Goal: Task Accomplishment & Management: Use online tool/utility

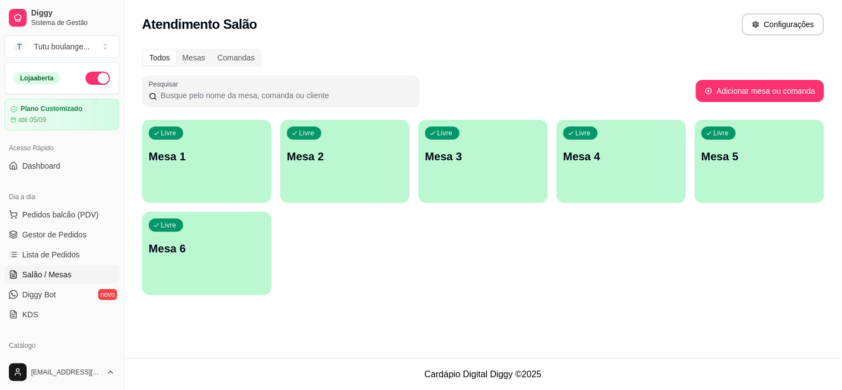
scroll to position [62, 0]
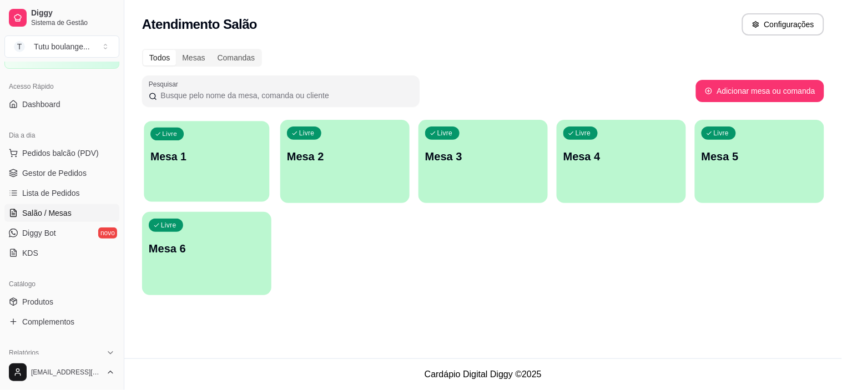
click at [196, 169] on div "Livre Mesa 1" at bounding box center [206, 155] width 125 height 68
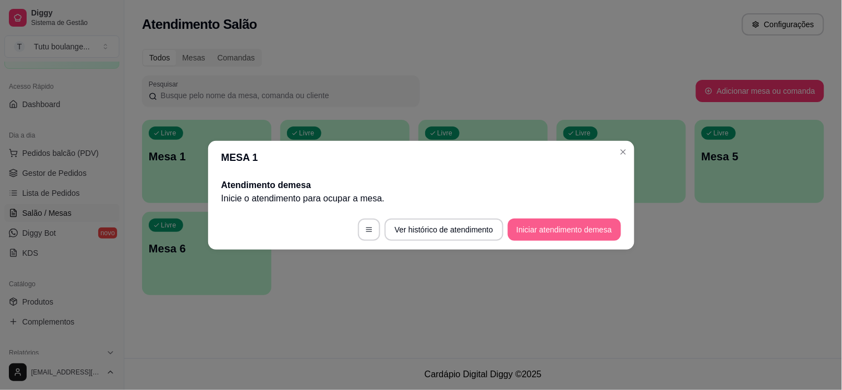
click at [531, 232] on button "Iniciar atendimento de mesa" at bounding box center [564, 230] width 113 height 22
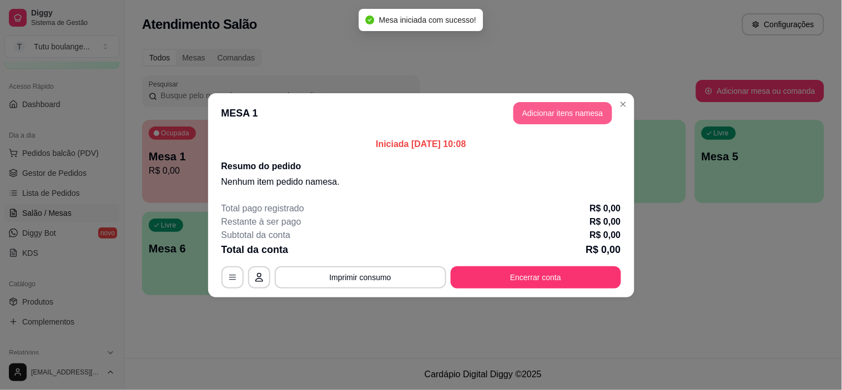
click at [587, 115] on button "Adicionar itens na mesa" at bounding box center [562, 113] width 99 height 22
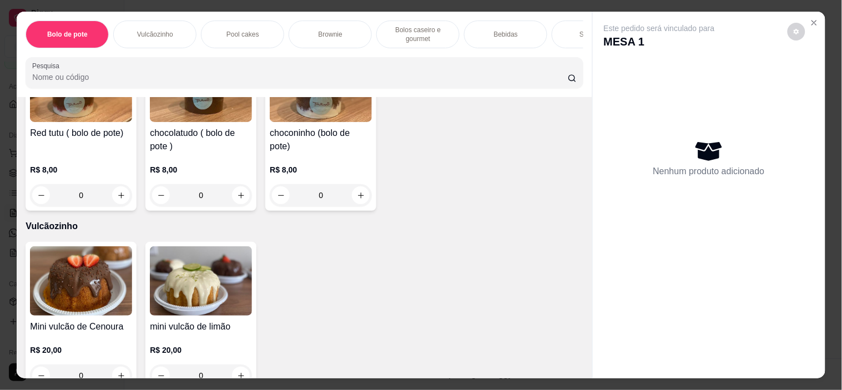
scroll to position [0, 0]
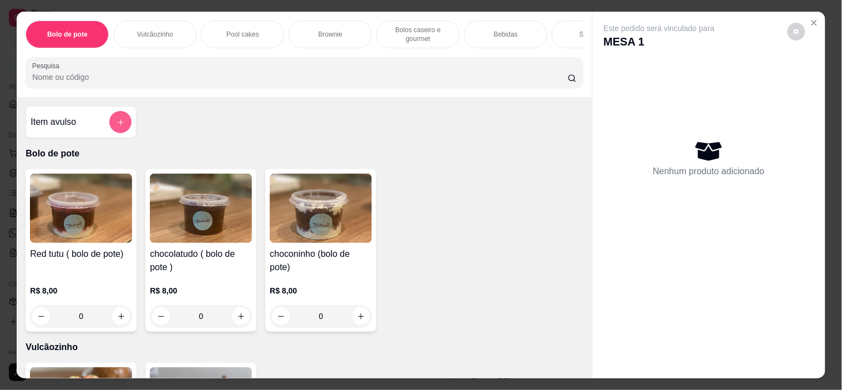
click at [117, 123] on icon "add-separate-item" at bounding box center [121, 122] width 8 height 8
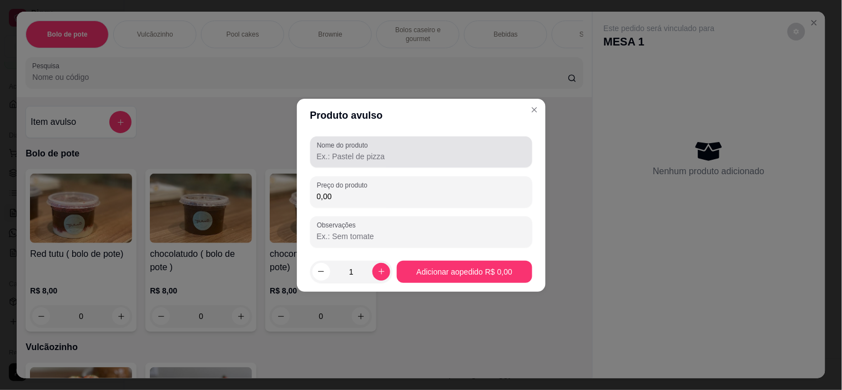
click at [423, 143] on div at bounding box center [421, 152] width 209 height 22
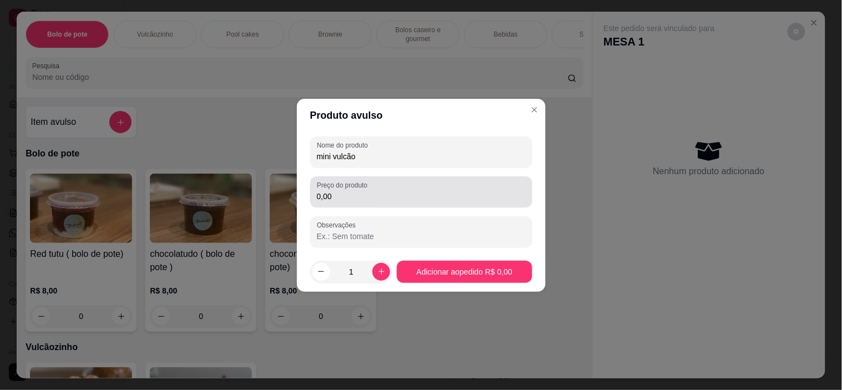
type input "mini vulcão"
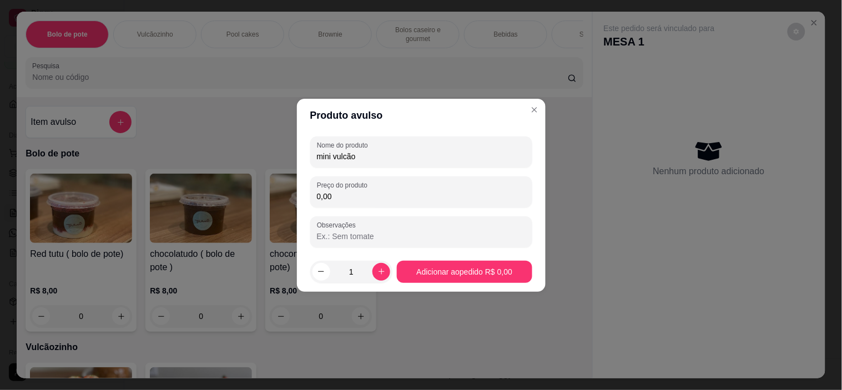
click at [407, 197] on input "0,00" at bounding box center [421, 196] width 209 height 11
type input "20,00"
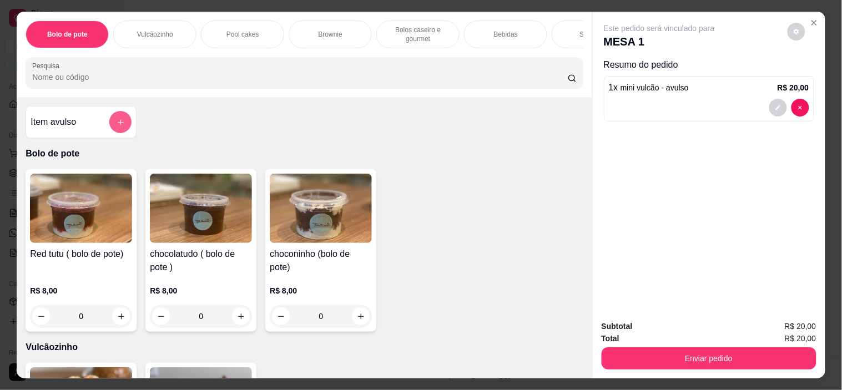
click at [124, 131] on button "add-separate-item" at bounding box center [120, 122] width 22 height 22
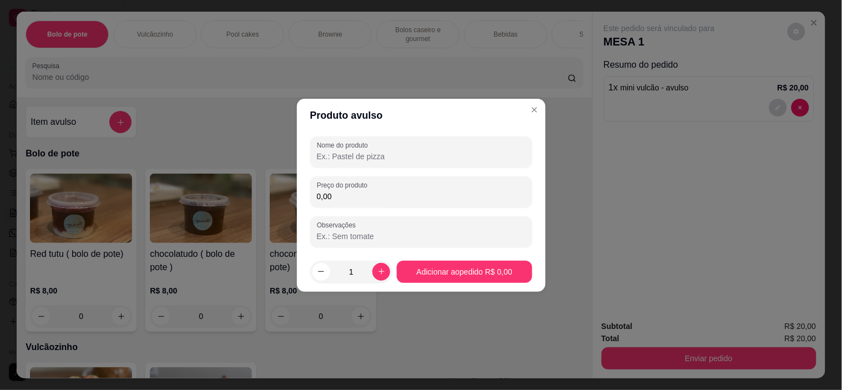
click at [423, 159] on input "Nome do produto" at bounding box center [421, 156] width 209 height 11
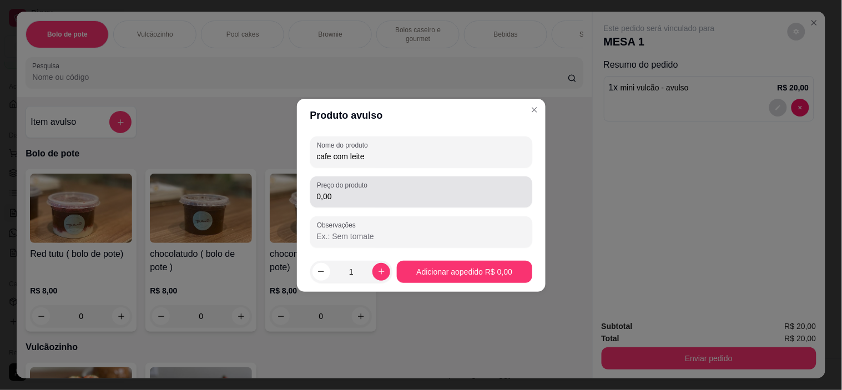
type input "cafe com leite"
click at [424, 191] on input "0,00" at bounding box center [421, 196] width 209 height 11
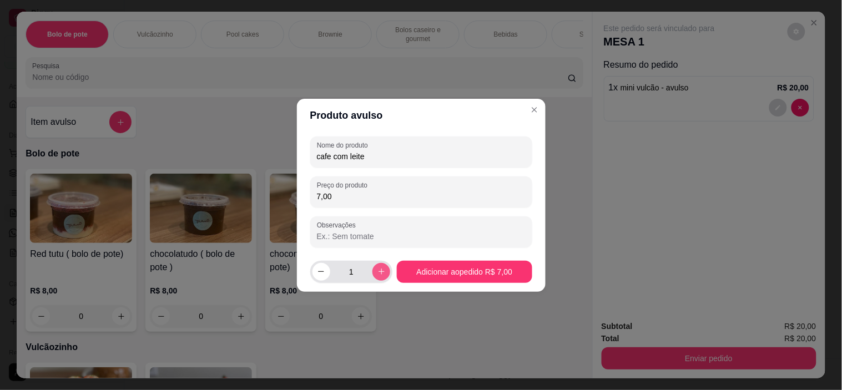
type input "7,00"
click at [380, 270] on icon "increase-product-quantity" at bounding box center [381, 271] width 8 height 8
type input "2"
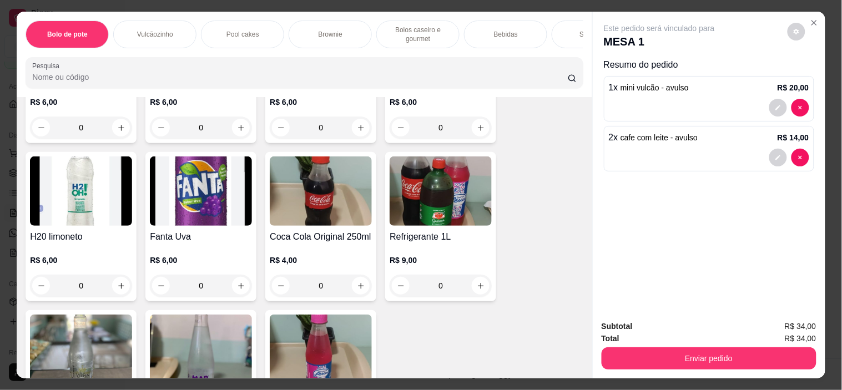
scroll to position [1727, 0]
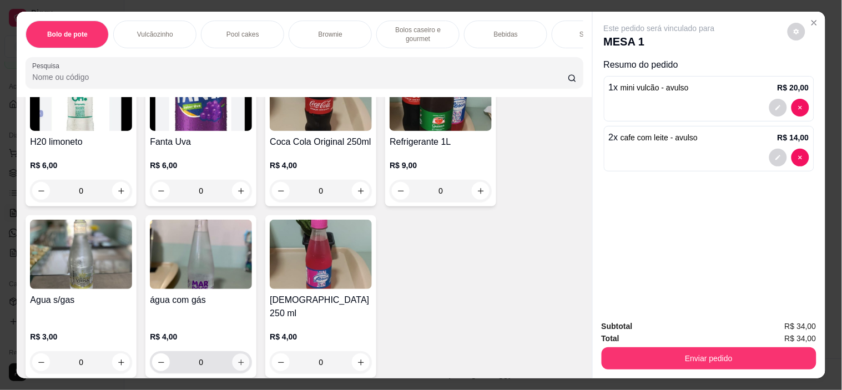
click at [239, 359] on icon "increase-product-quantity" at bounding box center [241, 363] width 8 height 8
type input "1"
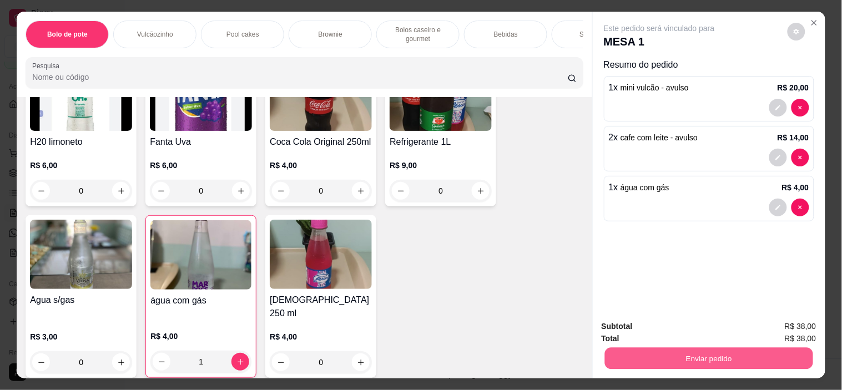
click at [735, 353] on button "Enviar pedido" at bounding box center [708, 359] width 208 height 22
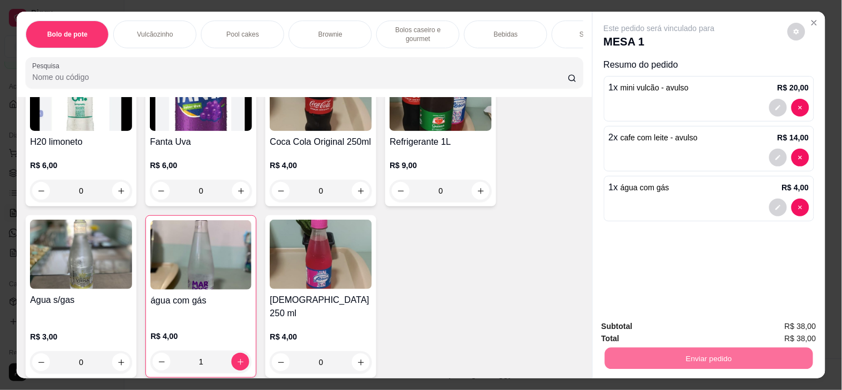
click at [679, 326] on button "Não registrar e enviar pedido" at bounding box center [672, 326] width 112 height 21
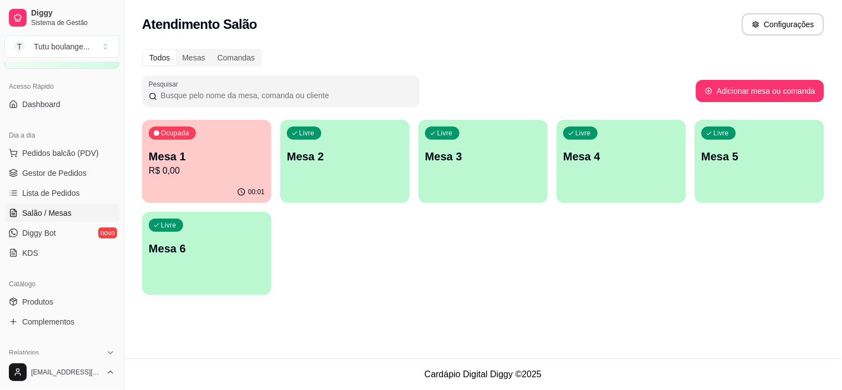
click at [204, 160] on p "Mesa 1" at bounding box center [207, 157] width 116 height 16
click at [48, 174] on span "Gestor de Pedidos" at bounding box center [54, 173] width 64 height 11
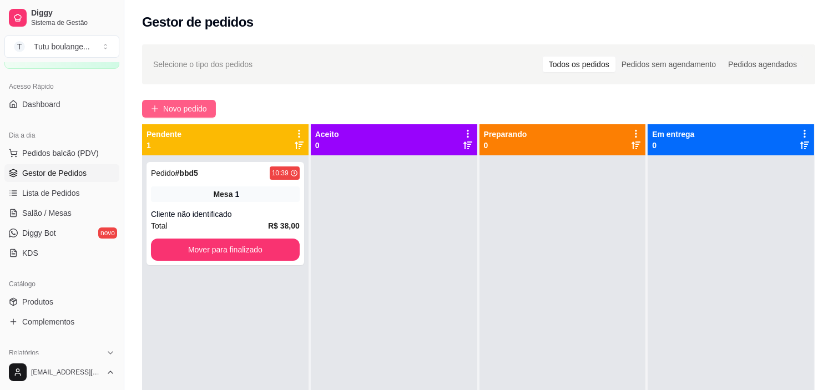
click at [196, 113] on span "Novo pedido" at bounding box center [185, 109] width 44 height 12
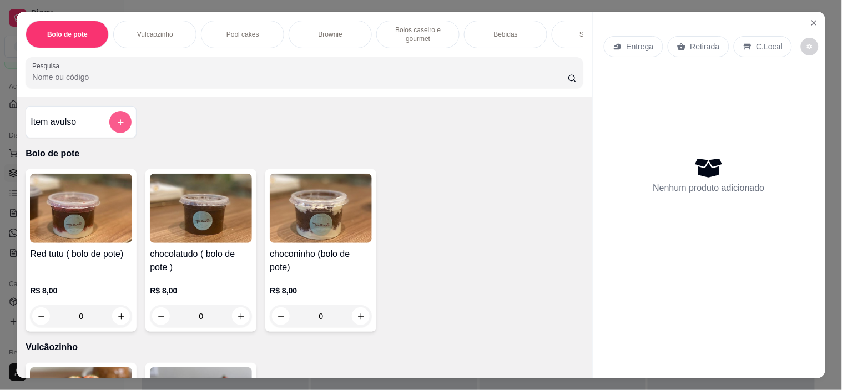
click at [117, 127] on icon "add-separate-item" at bounding box center [121, 122] width 8 height 8
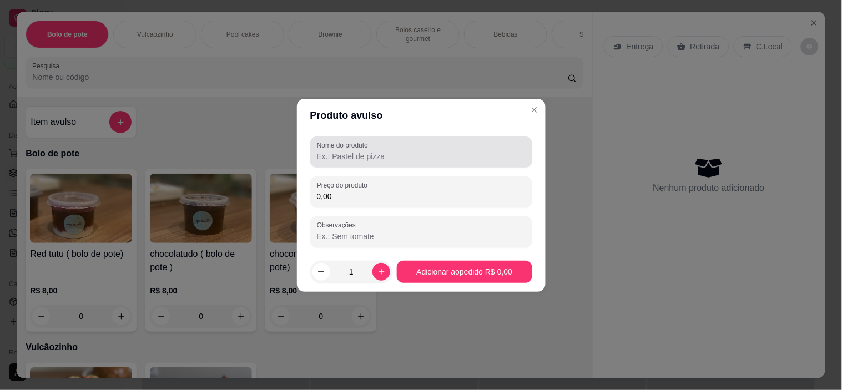
click at [372, 165] on div "Nome do produto" at bounding box center [421, 152] width 222 height 31
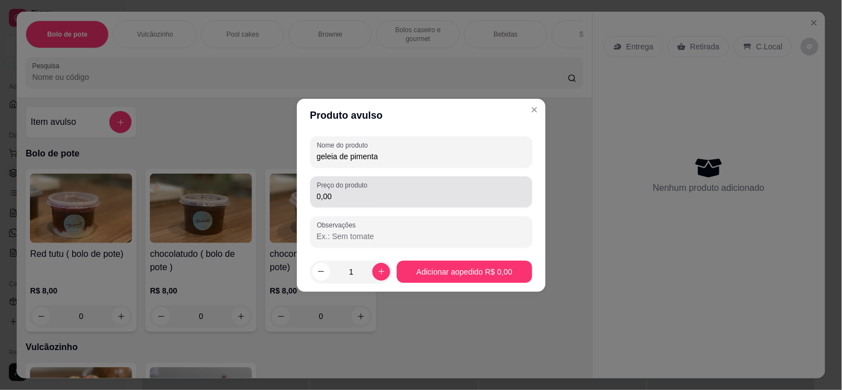
type input "geleia de pimenta"
click at [364, 198] on input "0,00" at bounding box center [421, 196] width 209 height 11
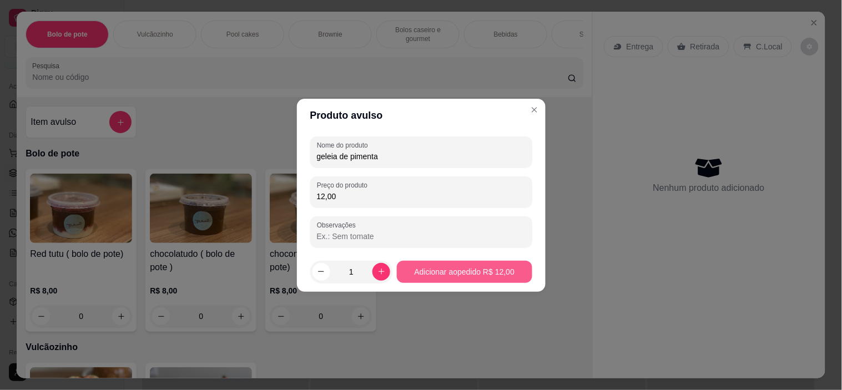
type input "12,00"
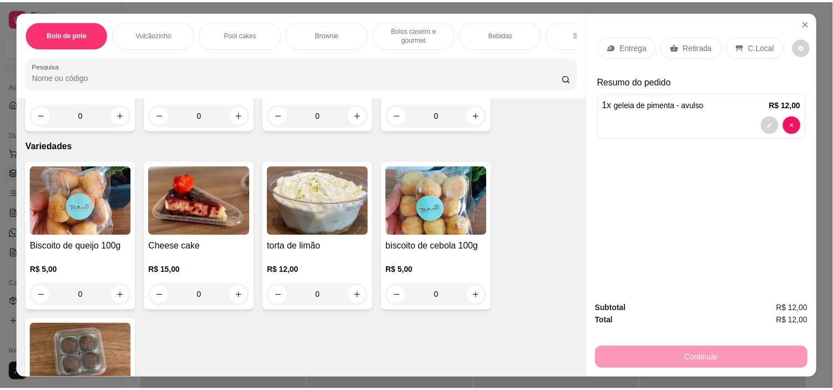
scroll to position [2326, 0]
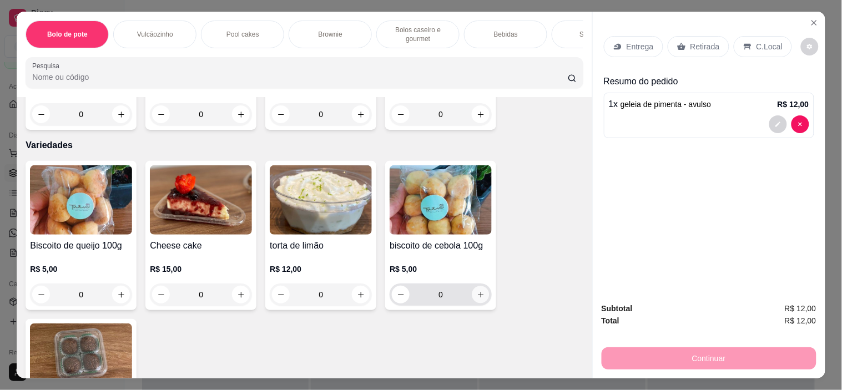
click at [478, 292] on icon "increase-product-quantity" at bounding box center [481, 295] width 6 height 6
type input "1"
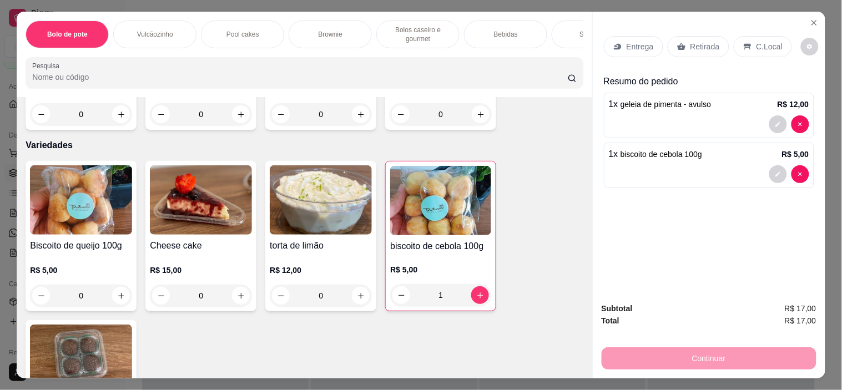
click at [765, 42] on p "C.Local" at bounding box center [769, 46] width 26 height 11
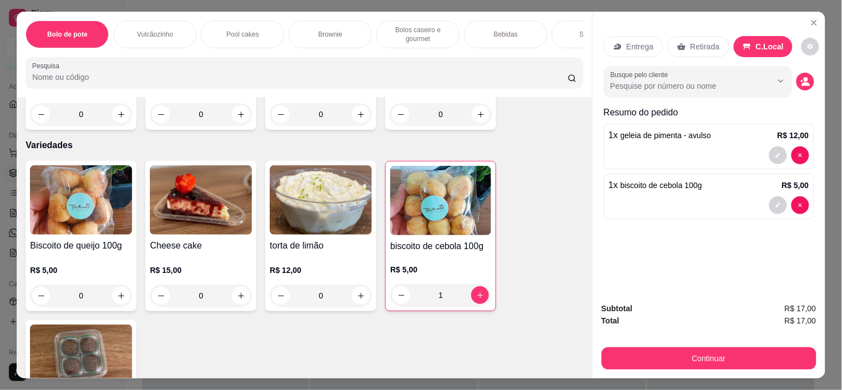
click at [684, 47] on div "Retirada" at bounding box center [699, 46] width 62 height 21
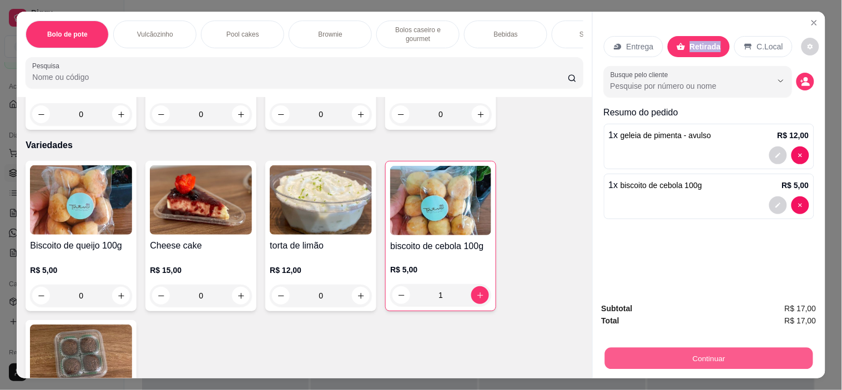
click at [743, 357] on button "Continuar" at bounding box center [708, 359] width 208 height 22
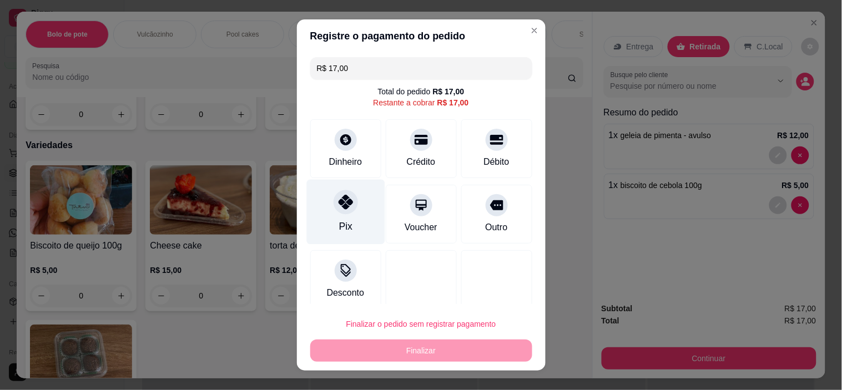
click at [342, 224] on div "Pix" at bounding box center [345, 226] width 13 height 14
click at [342, 224] on div "Pix" at bounding box center [345, 212] width 78 height 65
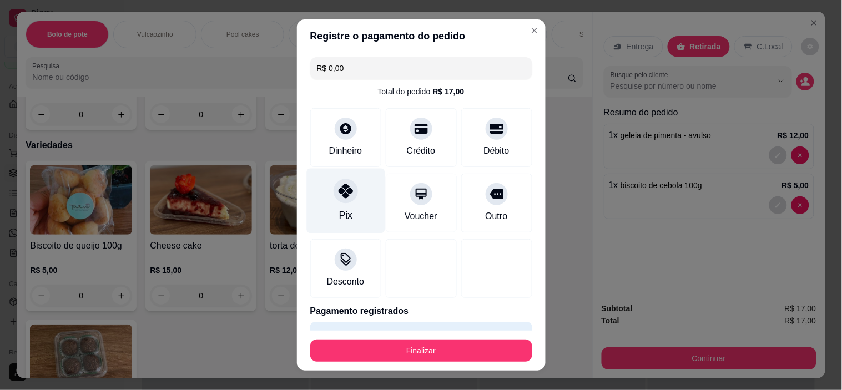
type input "R$ 0,00"
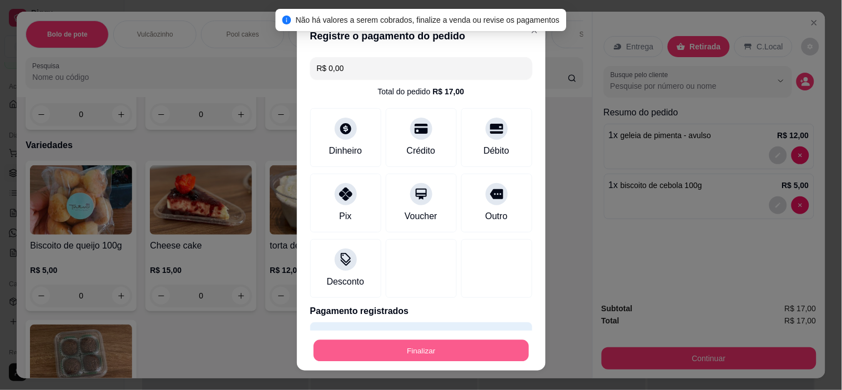
click at [398, 352] on button "Finalizar" at bounding box center [421, 351] width 215 height 22
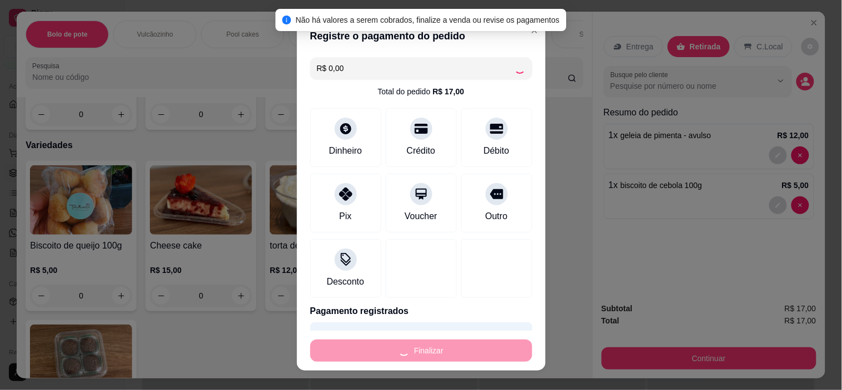
type input "0"
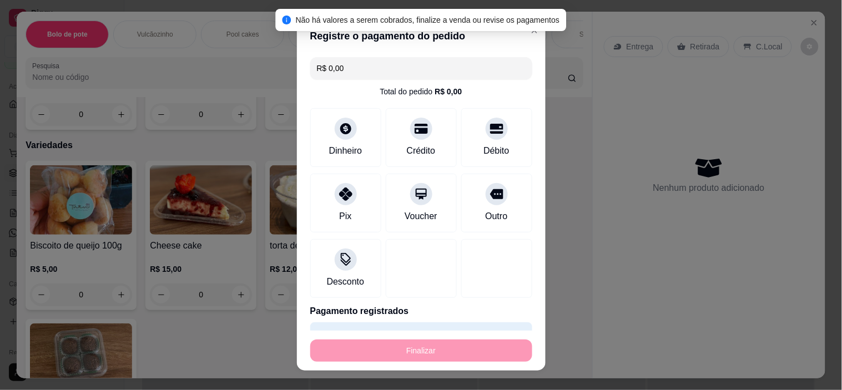
type input "-R$ 17,00"
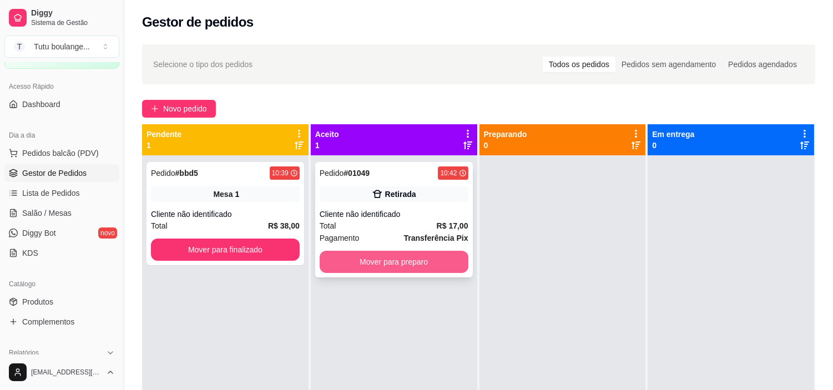
click at [430, 264] on button "Mover para preparo" at bounding box center [394, 262] width 149 height 22
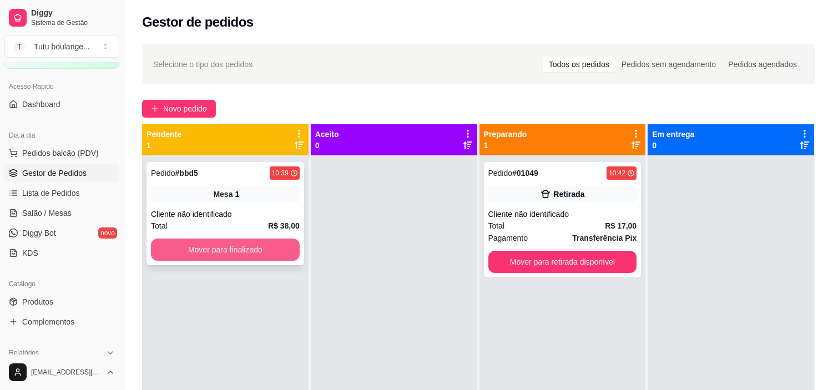
click at [250, 256] on button "Mover para finalizado" at bounding box center [225, 250] width 149 height 22
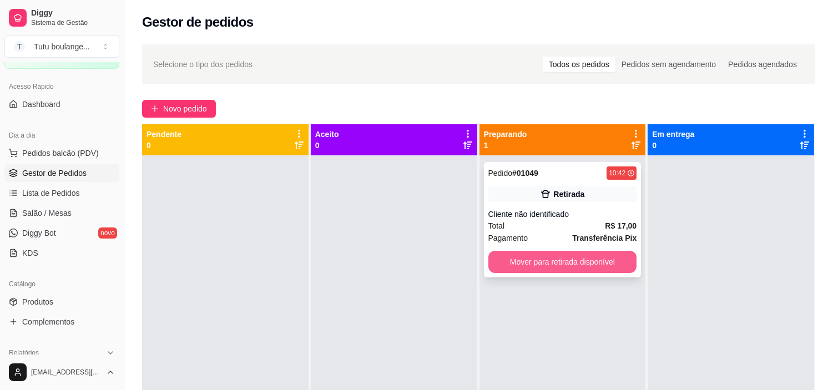
click at [613, 252] on button "Mover para retirada disponível" at bounding box center [562, 262] width 149 height 22
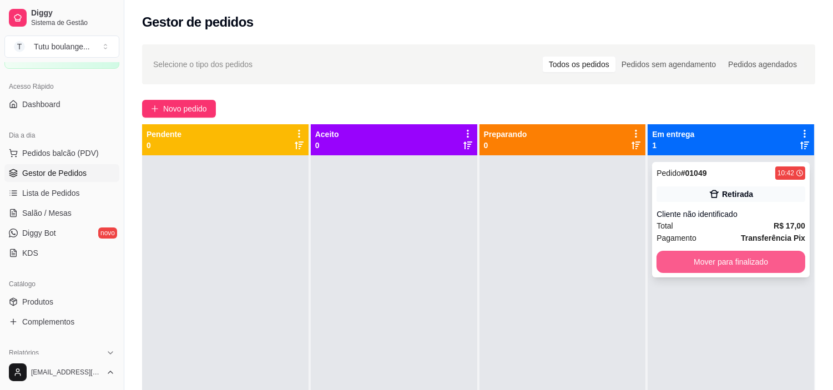
click at [706, 253] on button "Mover para finalizado" at bounding box center [731, 262] width 149 height 22
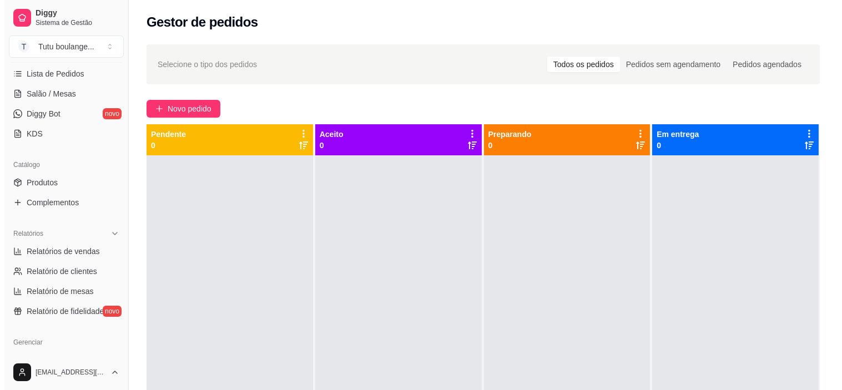
scroll to position [308, 0]
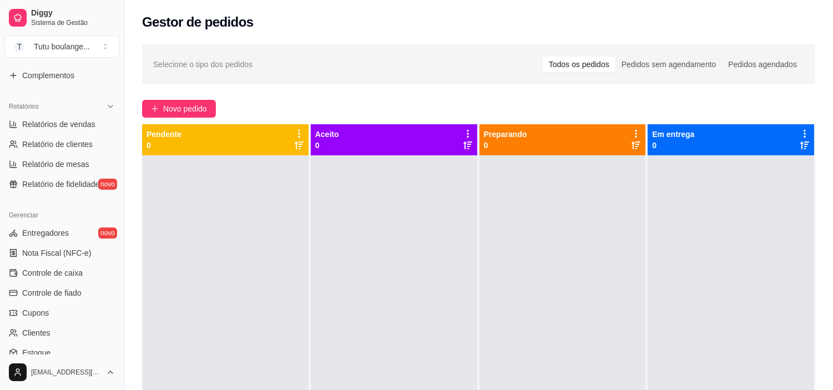
click at [236, 59] on span "Selecione o tipo dos pedidos" at bounding box center [202, 64] width 99 height 12
click at [70, 248] on span "Nota Fiscal (NFC-e)" at bounding box center [56, 253] width 69 height 11
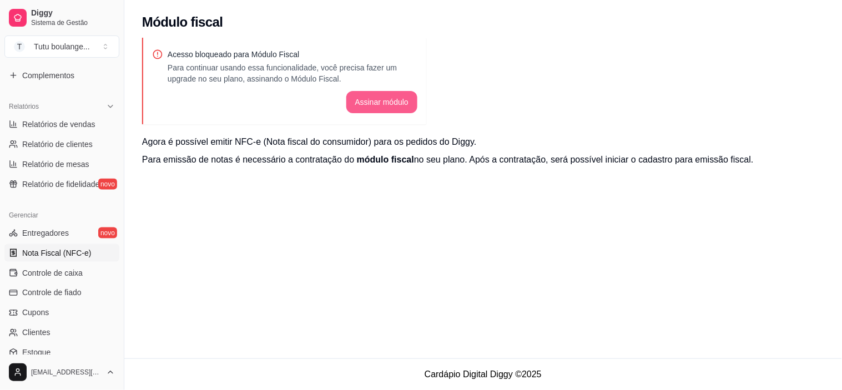
click at [381, 100] on button "Assinar módulo" at bounding box center [382, 102] width 72 height 22
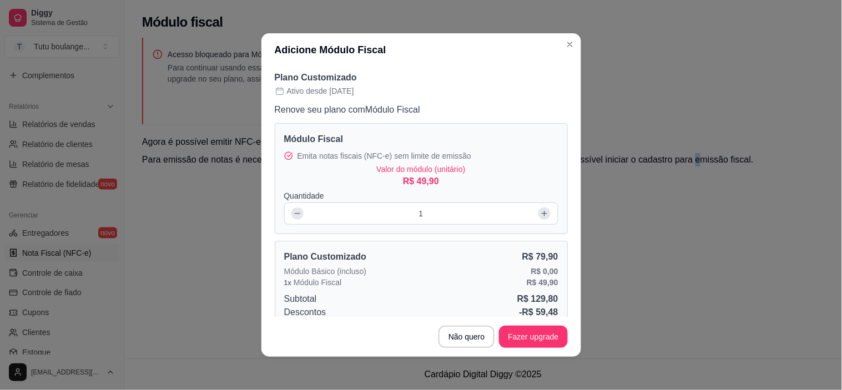
click at [681, 178] on div "Acesso bloqueado para Módulo Fiscal Para continuar usando essa funcionalidade, …" at bounding box center [483, 115] width 718 height 155
